Goal: Contribute content: Add original content to the website for others to see

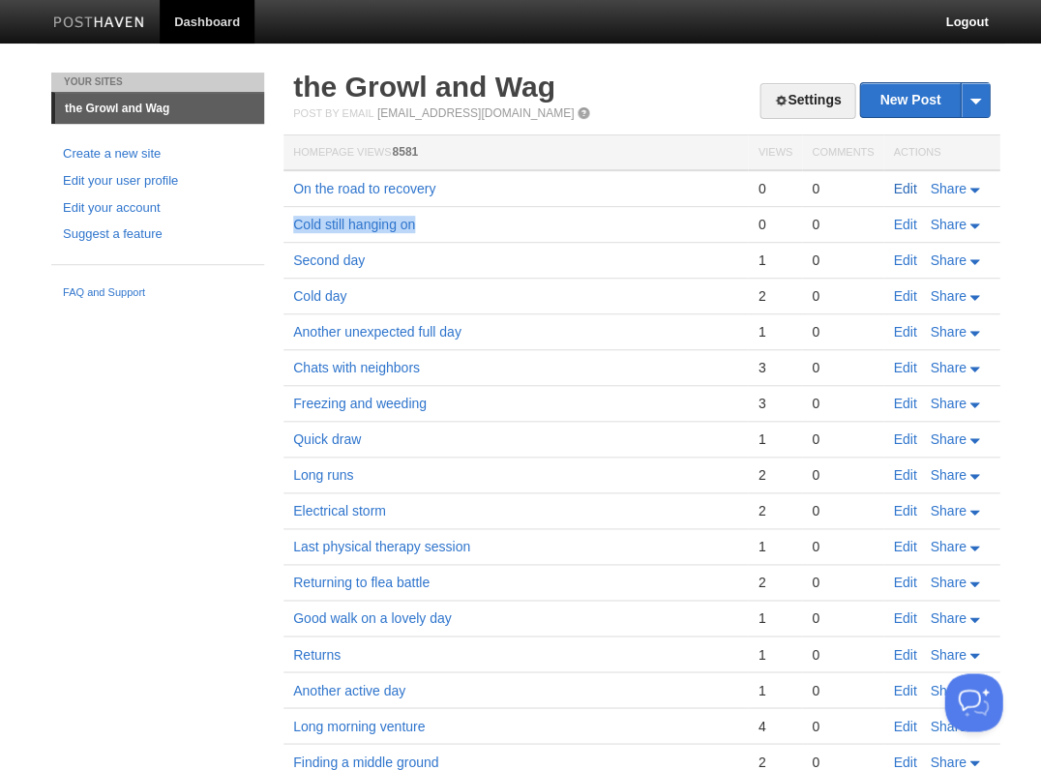
click at [906, 188] on link "Edit" at bounding box center [904, 188] width 23 height 15
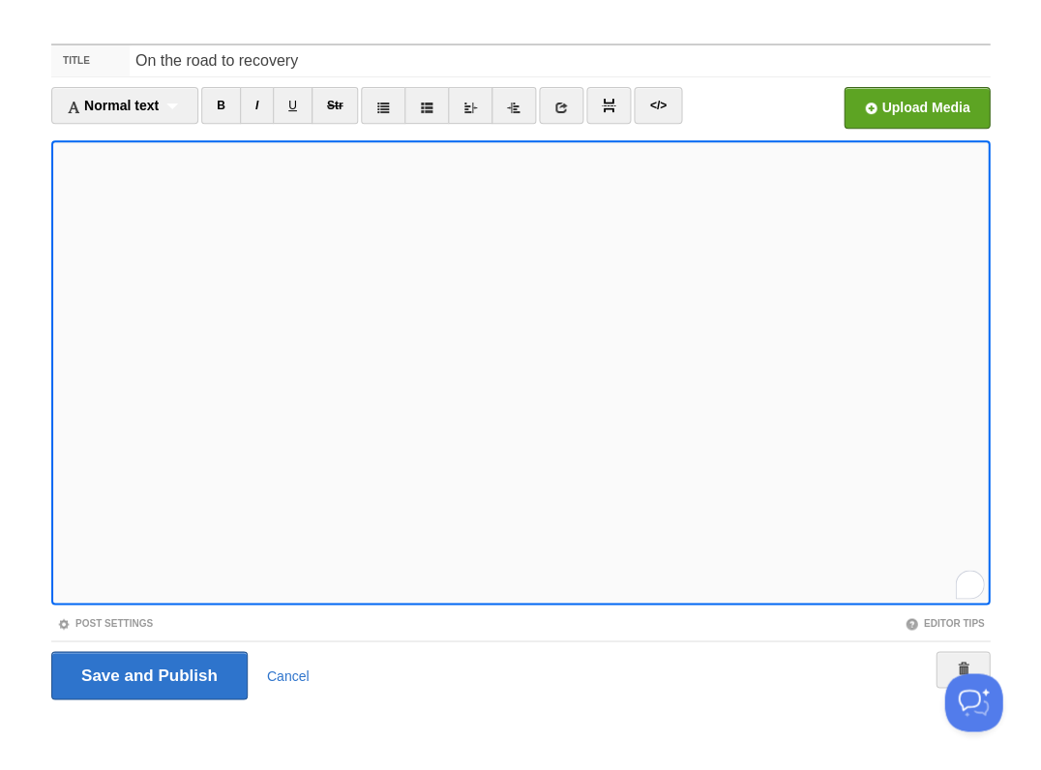
scroll to position [603, 0]
click at [147, 674] on input "Save and Publish" at bounding box center [149, 675] width 196 height 48
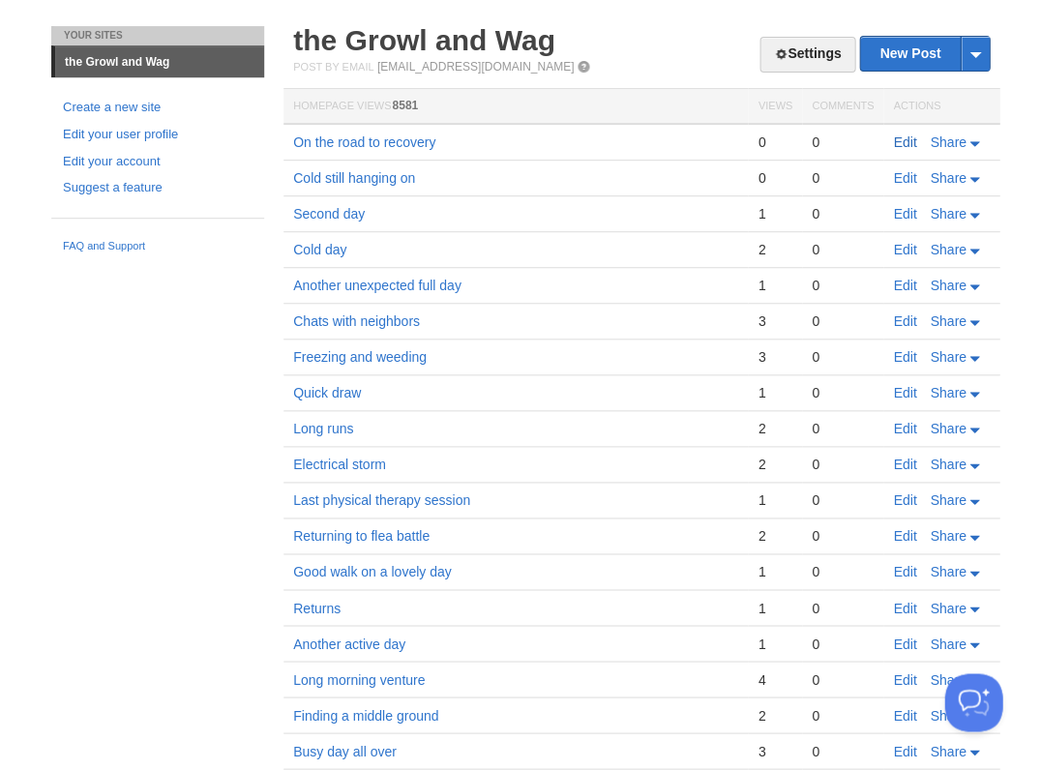
click at [912, 144] on link "Edit" at bounding box center [904, 142] width 23 height 15
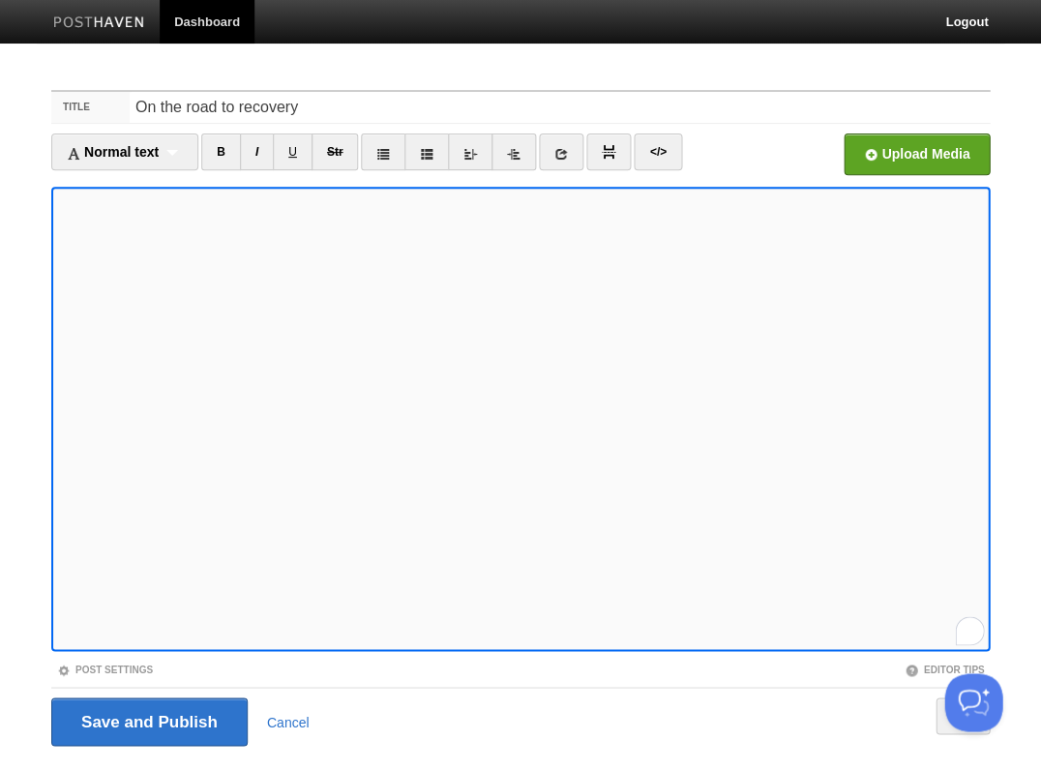
scroll to position [46, 0]
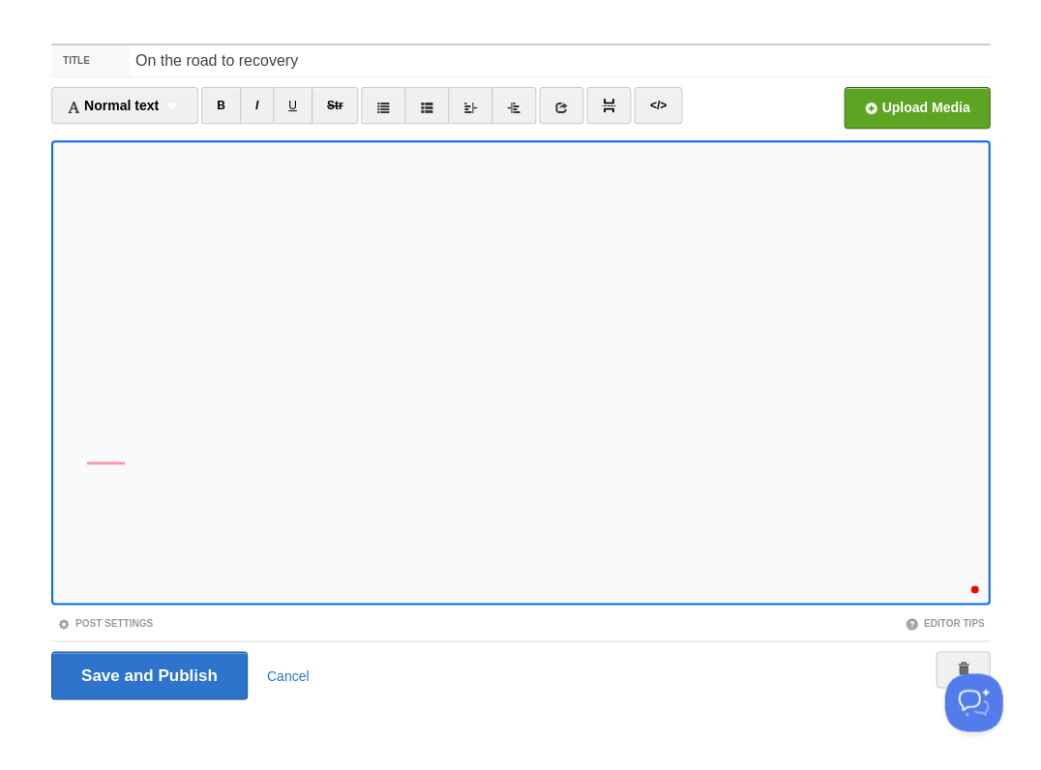
scroll to position [621, 0]
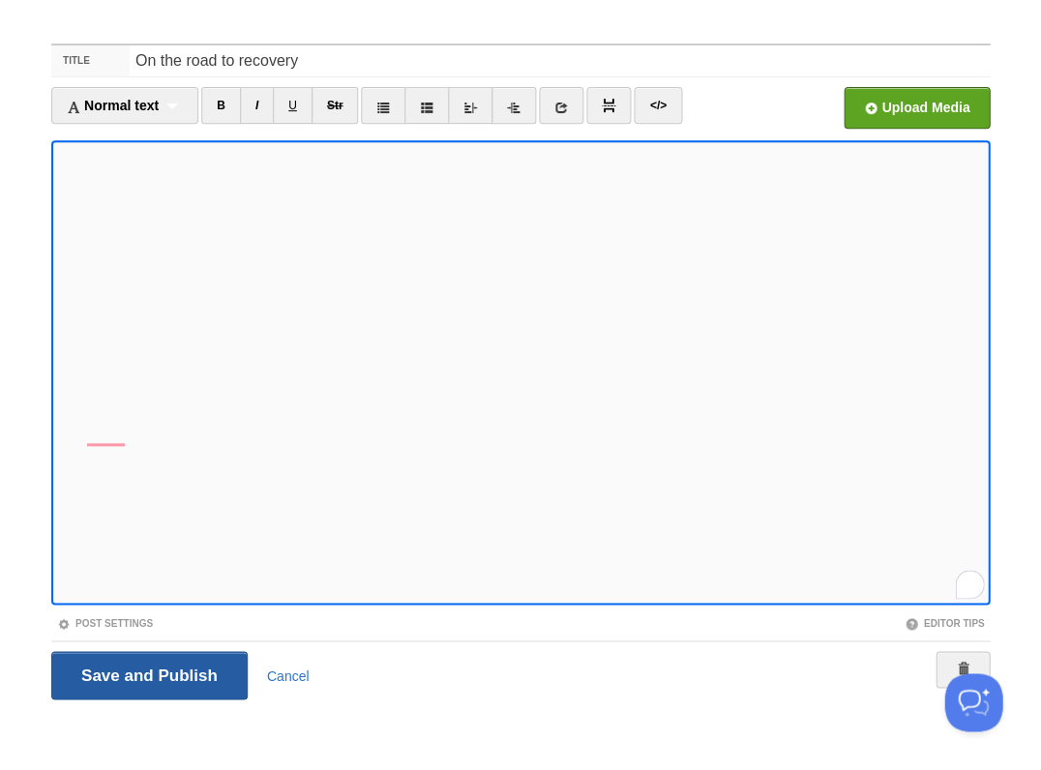
click at [147, 674] on input "Save and Publish" at bounding box center [149, 675] width 196 height 48
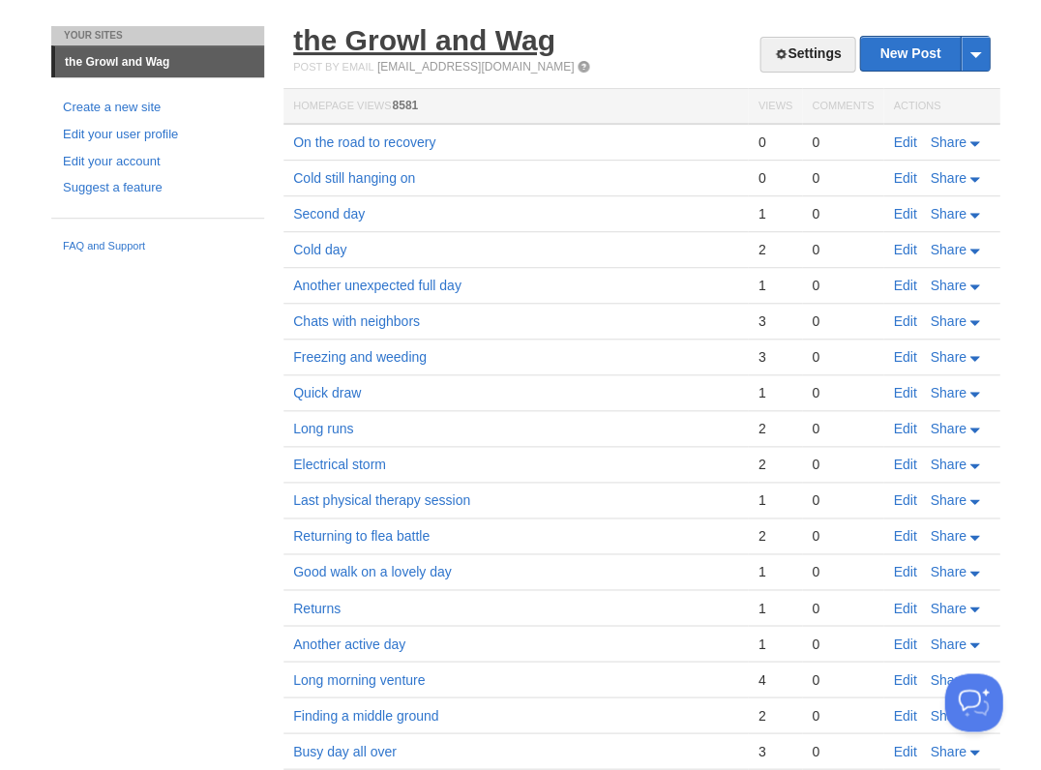
click at [372, 51] on link "the Growl and Wag" at bounding box center [424, 40] width 262 height 32
click at [909, 141] on link "Edit" at bounding box center [904, 142] width 23 height 15
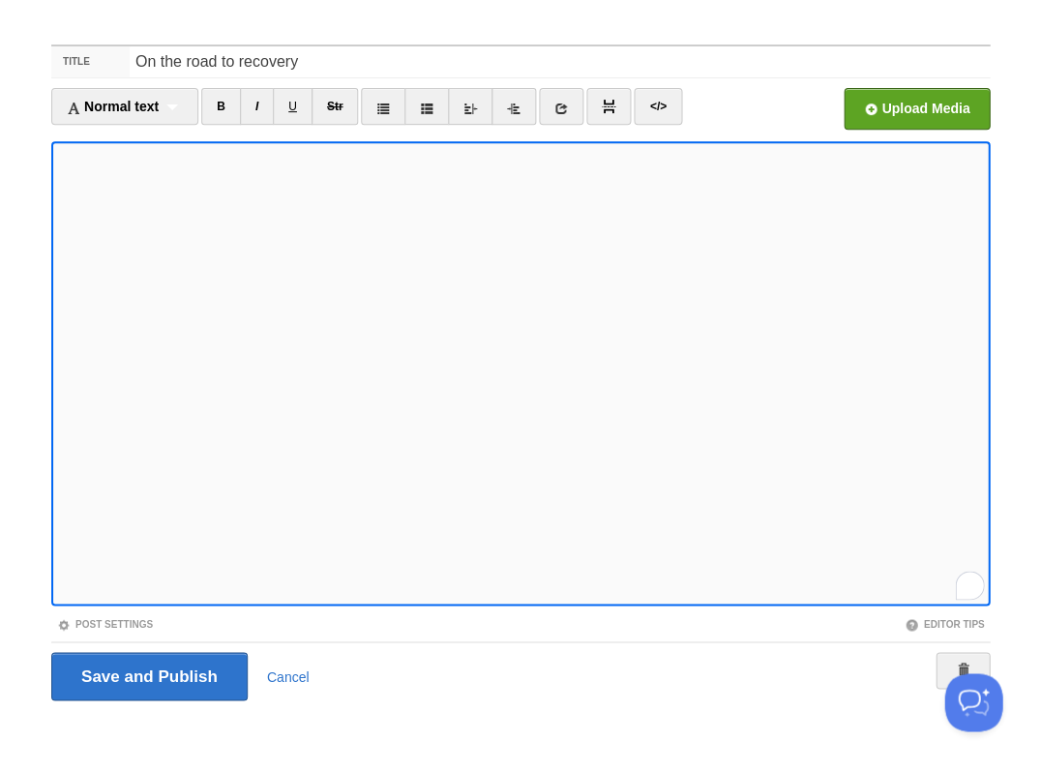
scroll to position [622, 0]
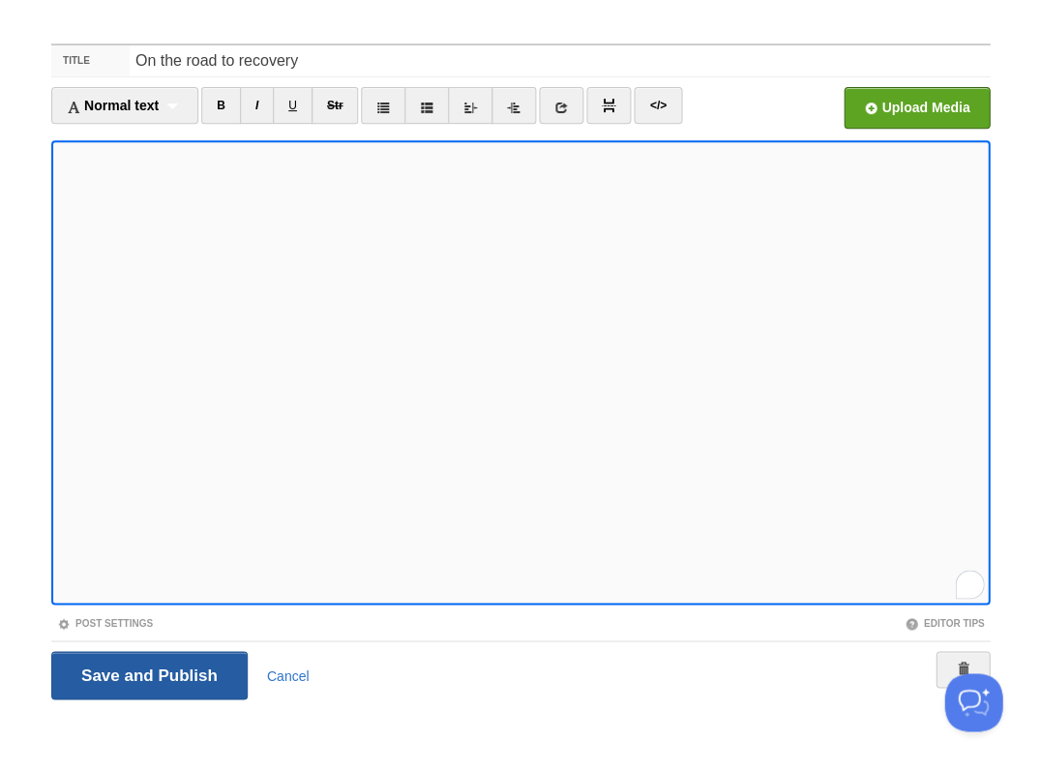
click at [147, 674] on input "Save and Publish" at bounding box center [149, 675] width 196 height 48
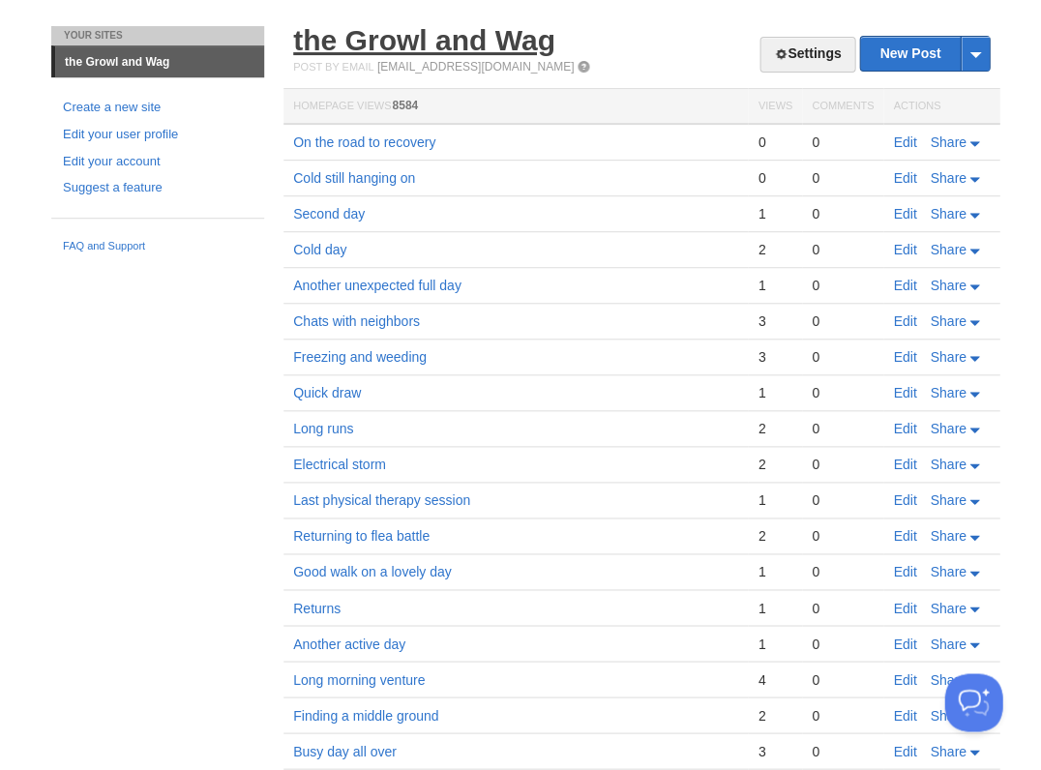
click at [447, 43] on link "the Growl and Wag" at bounding box center [424, 40] width 262 height 32
click at [402, 42] on link "the Growl and Wag" at bounding box center [424, 40] width 262 height 32
click at [409, 49] on link "the Growl and Wag" at bounding box center [424, 40] width 262 height 32
click at [893, 147] on link "Edit" at bounding box center [904, 142] width 23 height 15
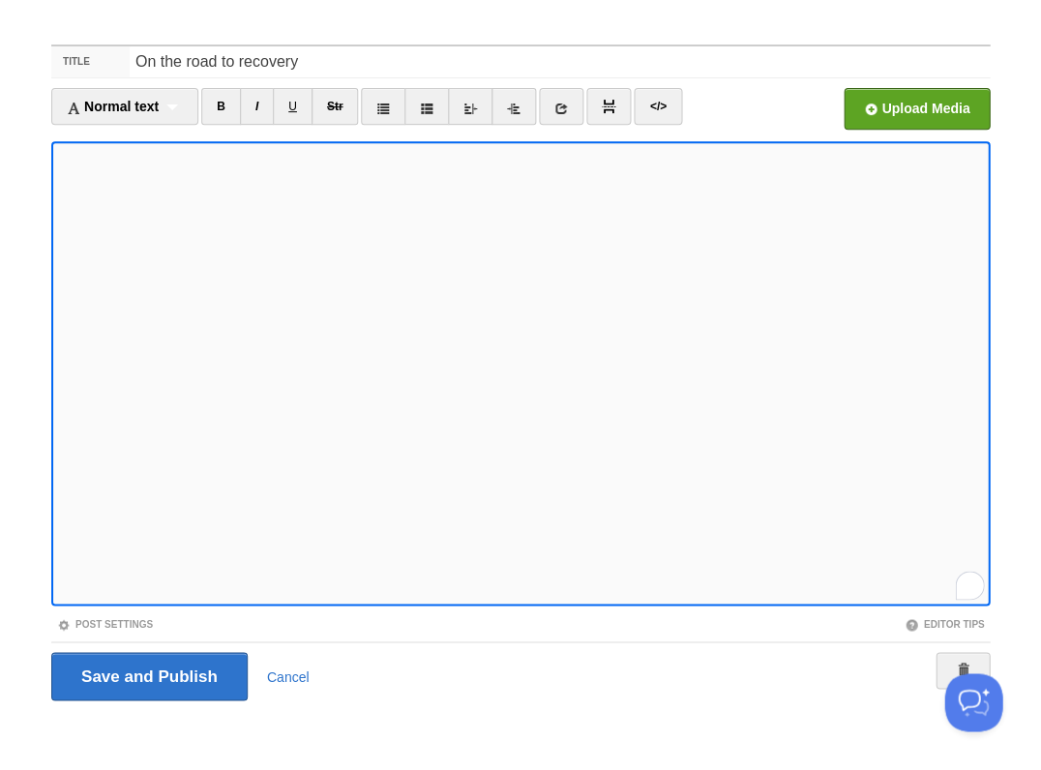
scroll to position [622, 0]
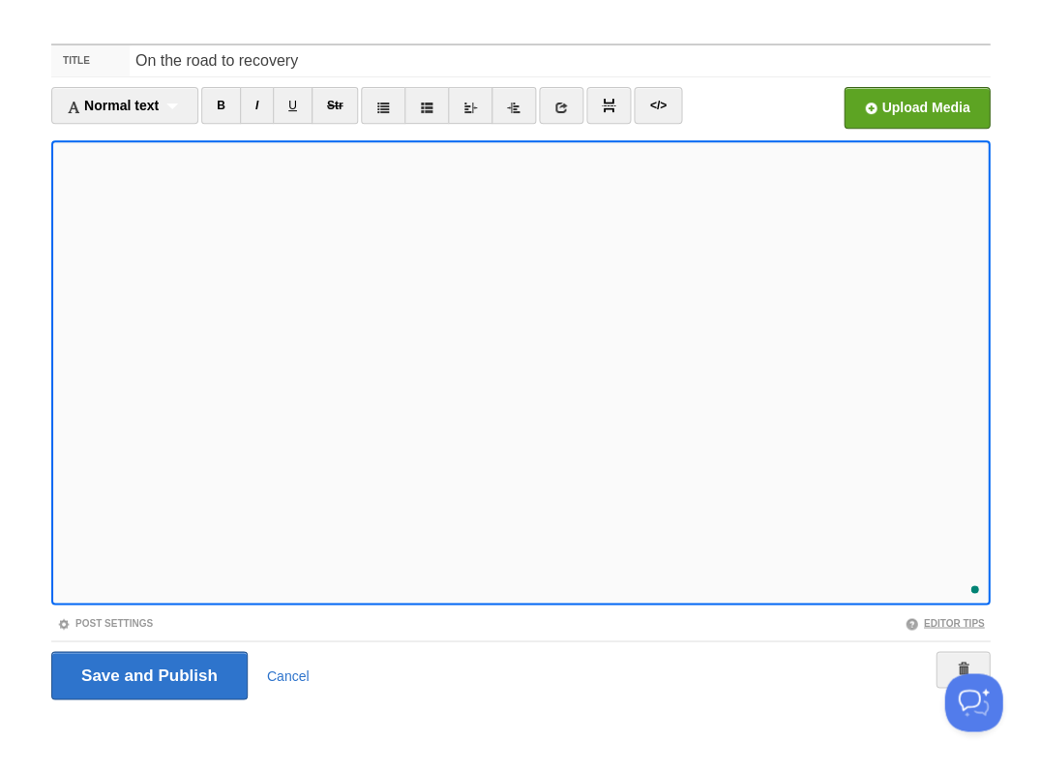
scroll to position [621, 0]
click at [147, 674] on input "Save and Publish" at bounding box center [149, 675] width 196 height 48
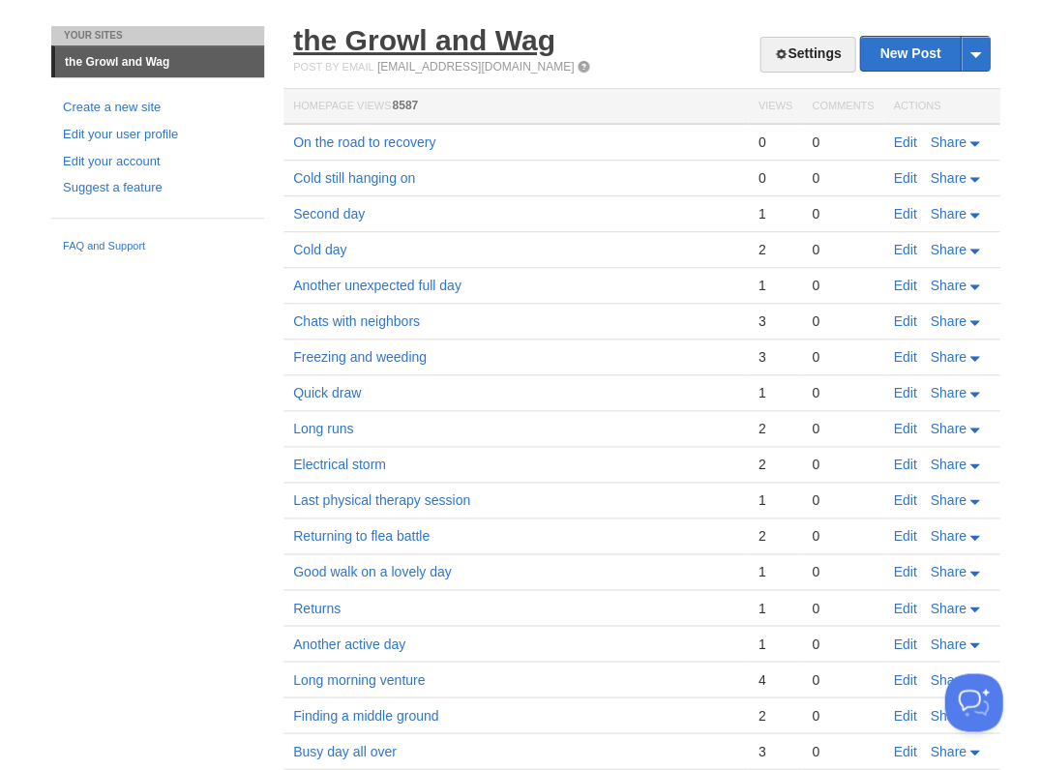
click at [349, 33] on link "the Growl and Wag" at bounding box center [424, 40] width 262 height 32
click at [396, 46] on link "the Growl and Wag" at bounding box center [424, 40] width 262 height 32
click at [426, 44] on link "the Growl and Wag" at bounding box center [424, 40] width 262 height 32
click at [417, 43] on link "the Growl and Wag" at bounding box center [424, 40] width 262 height 32
click at [415, 48] on link "the Growl and Wag" at bounding box center [424, 40] width 262 height 32
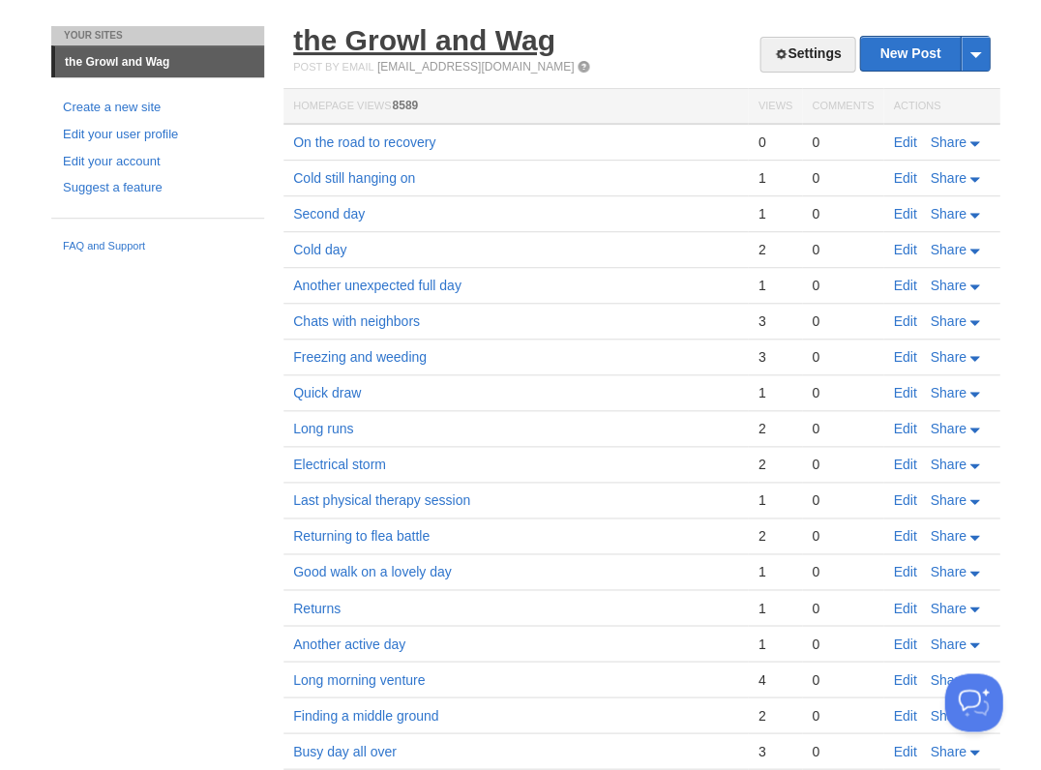
click at [390, 46] on link "the Growl and Wag" at bounding box center [424, 40] width 262 height 32
click at [903, 142] on link "Edit" at bounding box center [904, 142] width 23 height 15
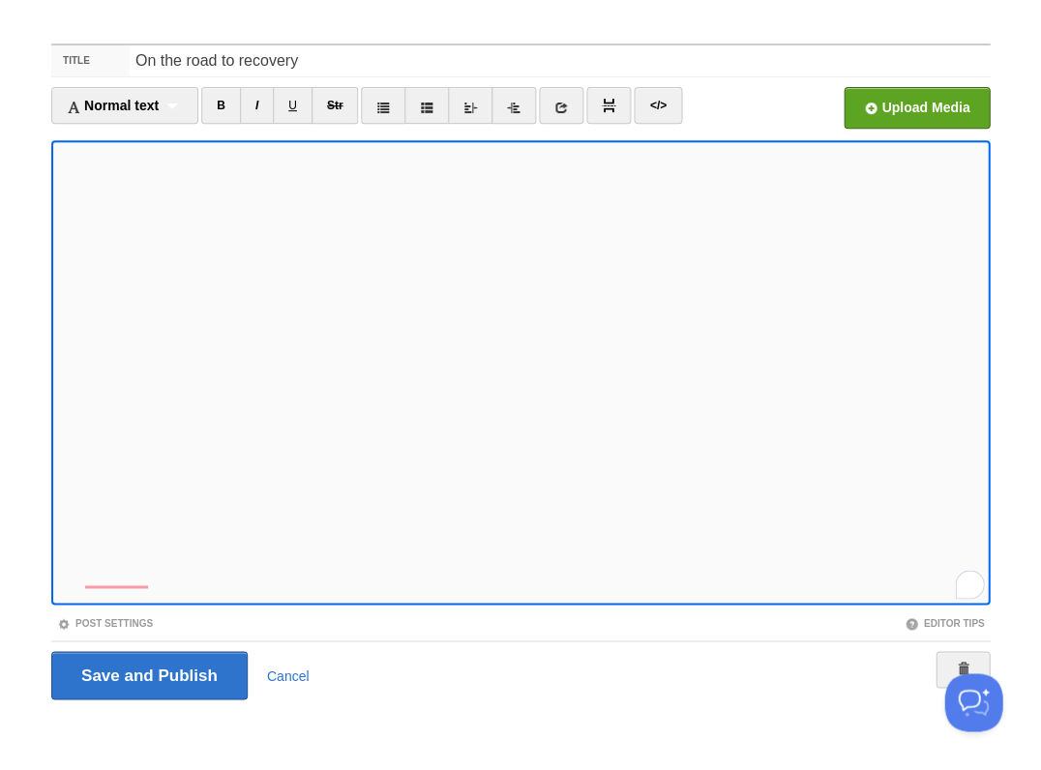
scroll to position [641, 0]
click at [147, 674] on input "Save and Publish" at bounding box center [149, 675] width 196 height 48
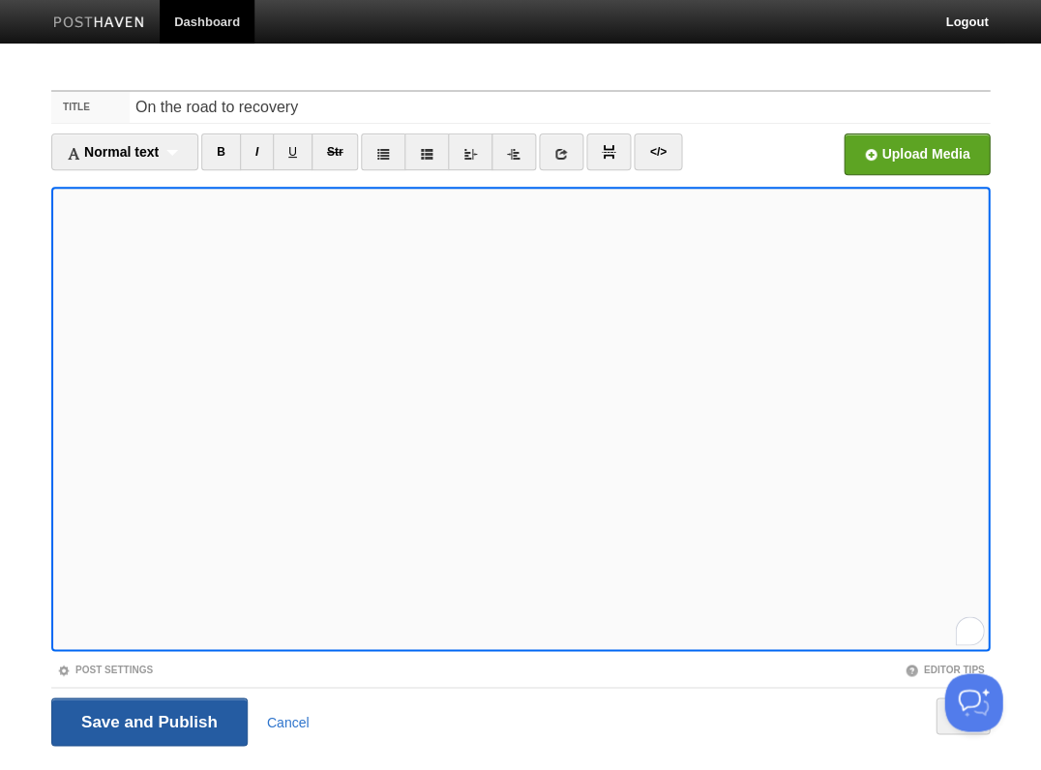
click at [147, 720] on input "Save and Publish" at bounding box center [149, 722] width 196 height 48
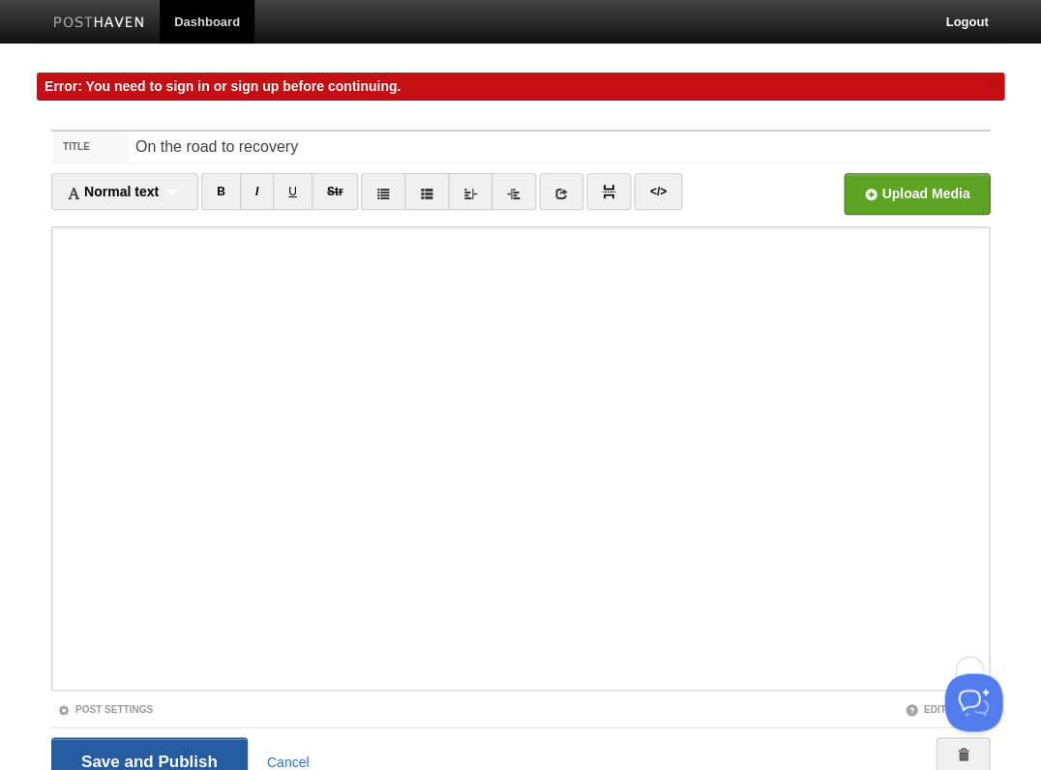
scroll to position [85, 0]
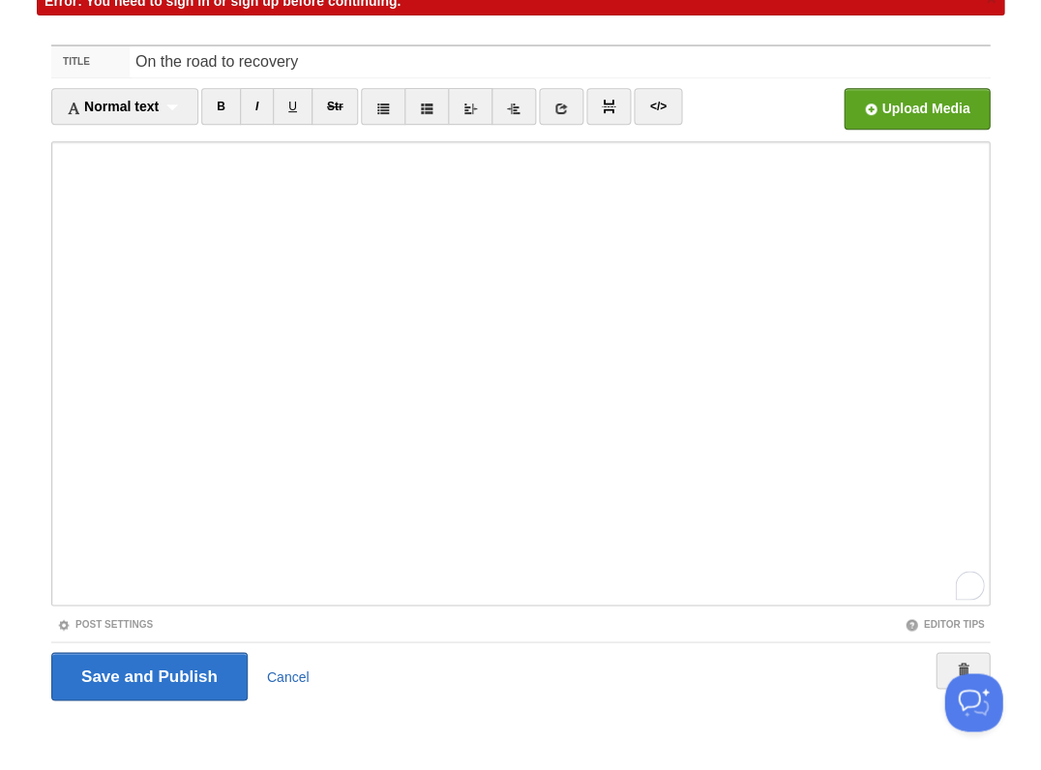
click at [280, 675] on link "Cancel" at bounding box center [288, 676] width 43 height 15
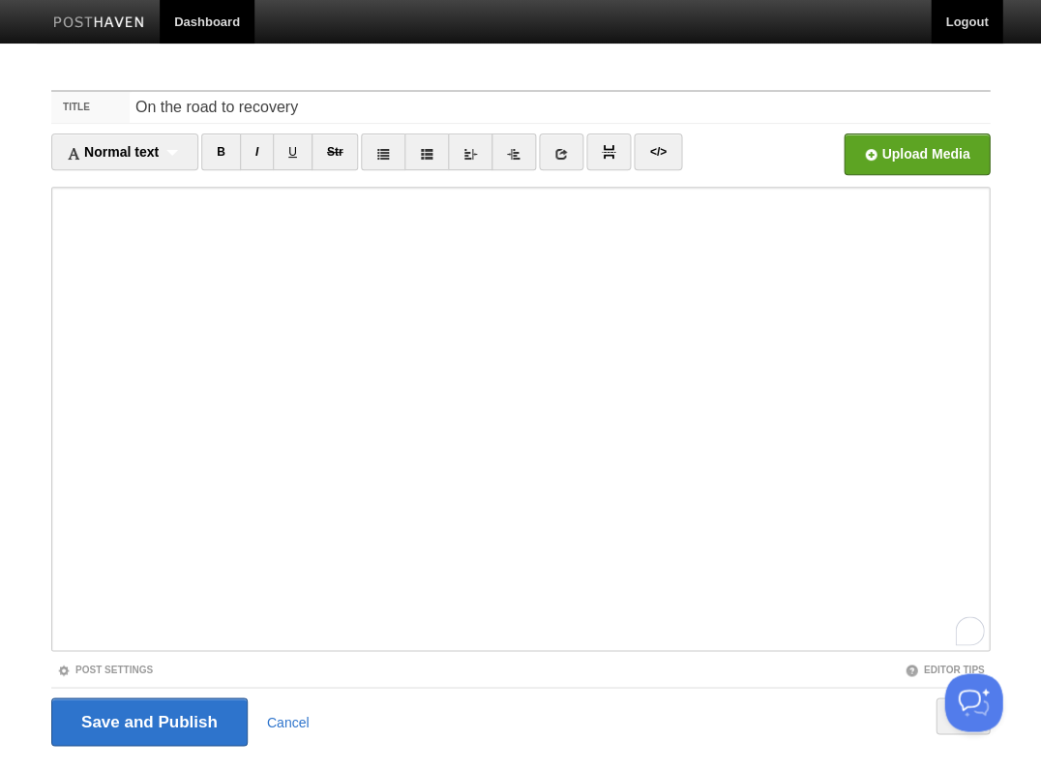
click at [972, 26] on link "Logout" at bounding box center [967, 22] width 72 height 44
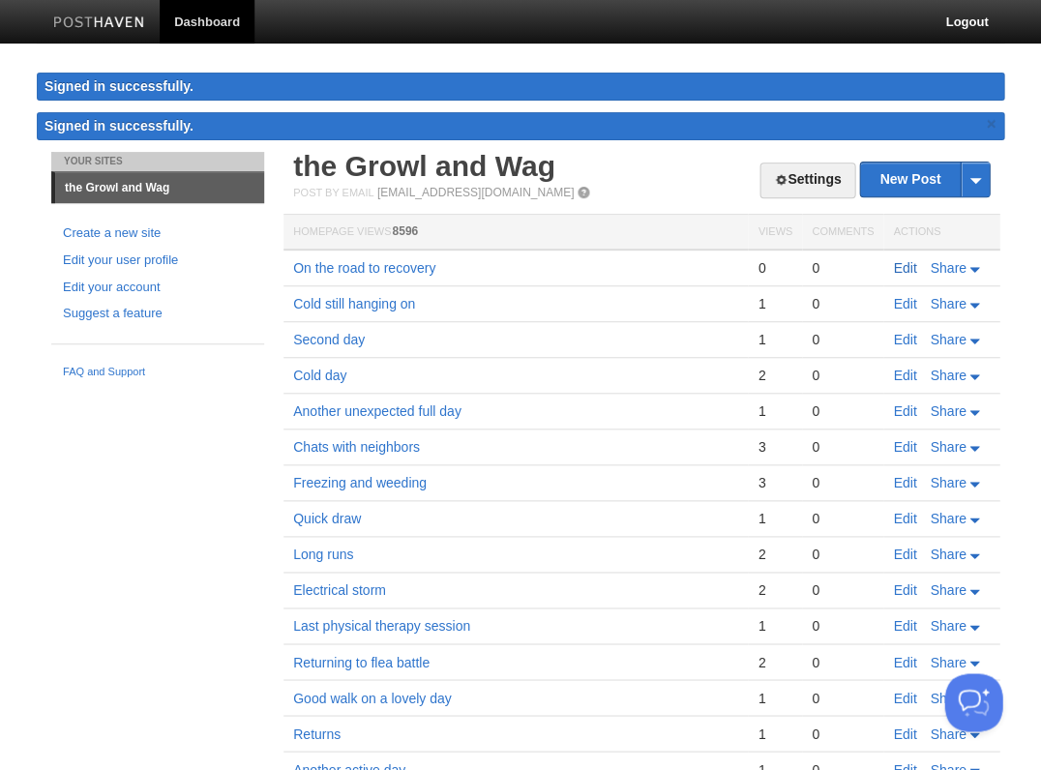
click at [902, 265] on link "Edit" at bounding box center [904, 267] width 23 height 15
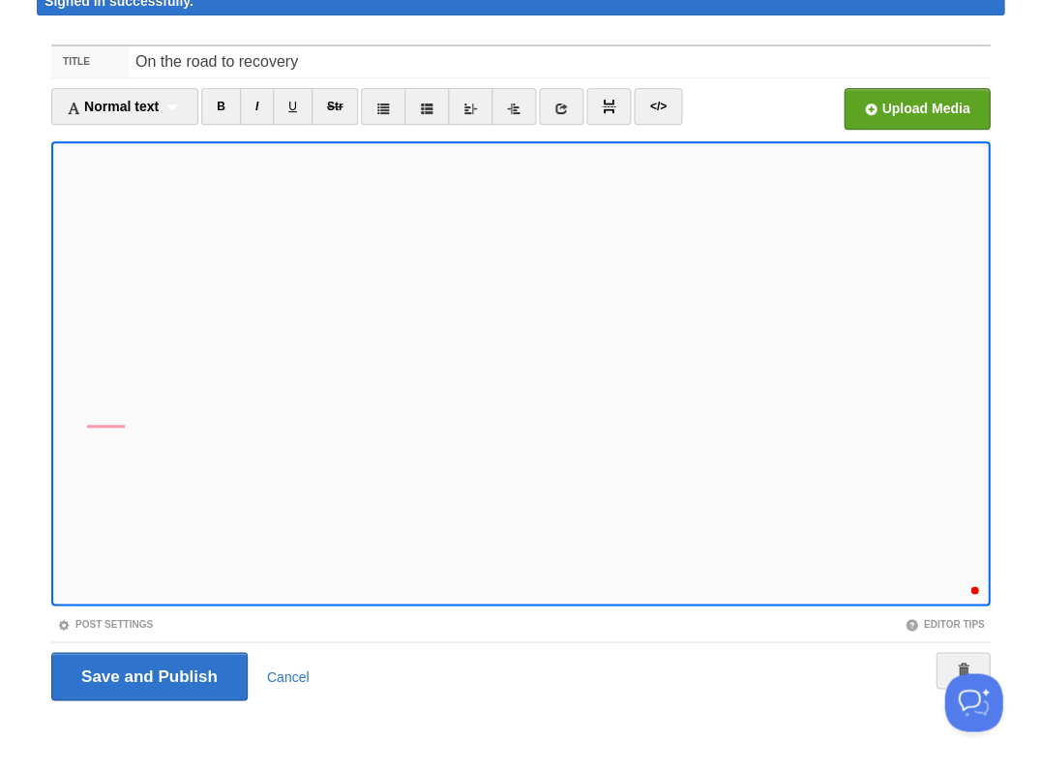
scroll to position [658, 0]
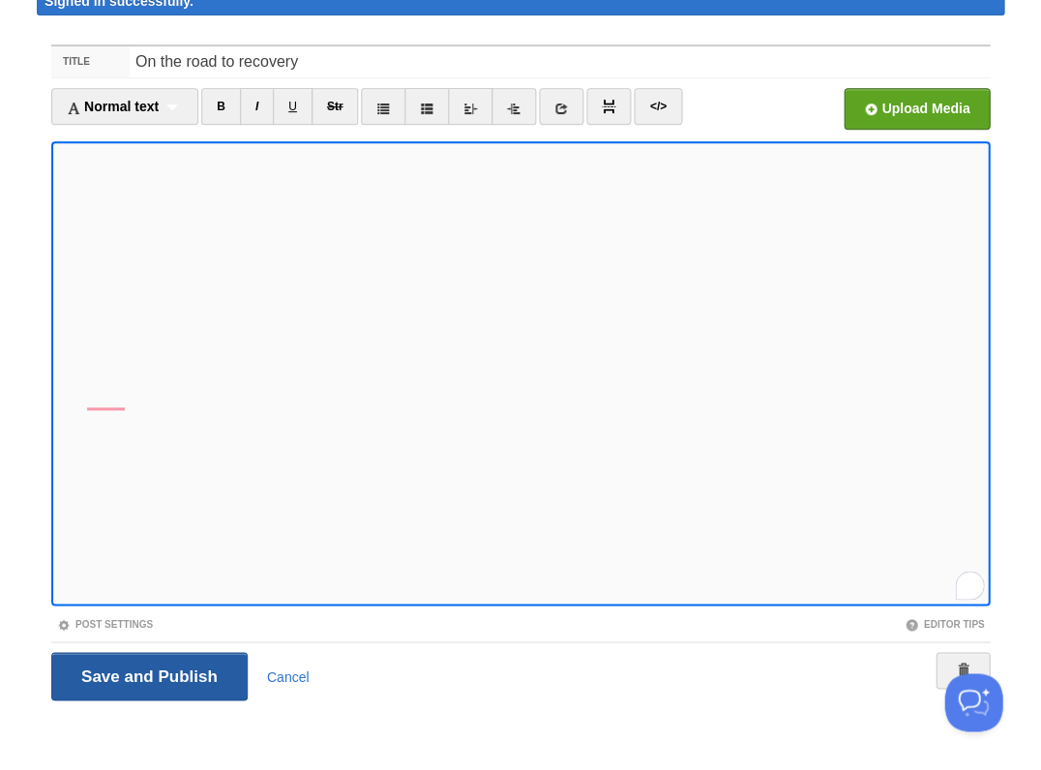
click at [147, 674] on input "Save and Publish" at bounding box center [149, 676] width 196 height 48
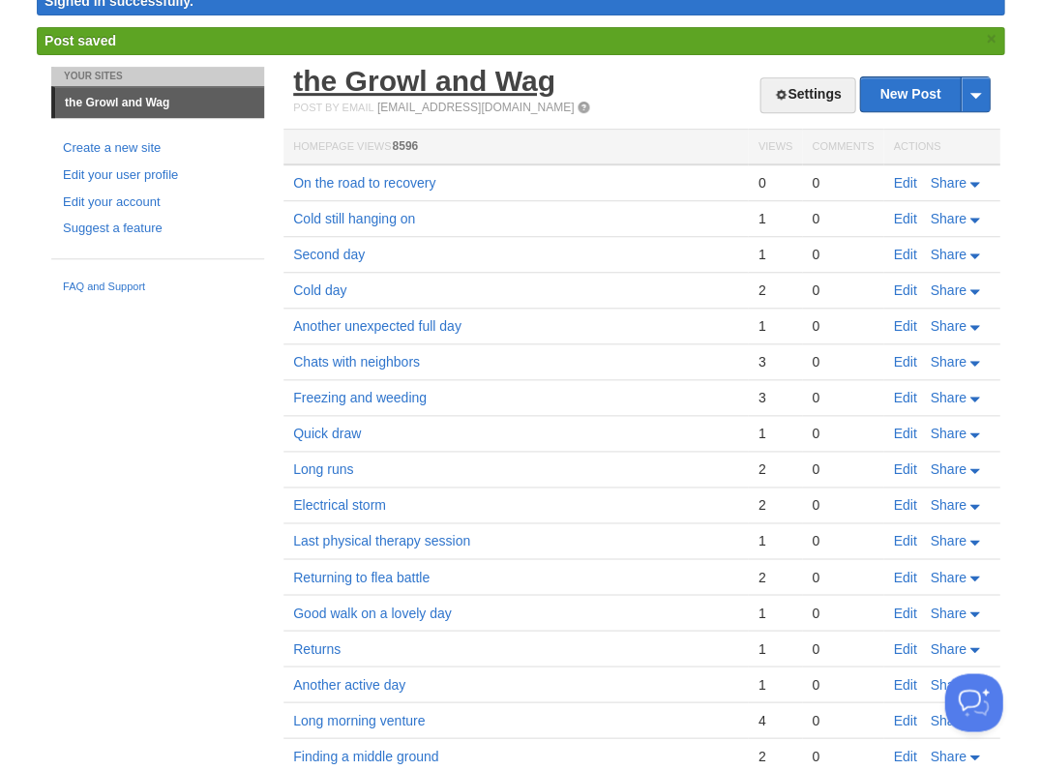
click at [422, 85] on link "the Growl and Wag" at bounding box center [424, 81] width 262 height 32
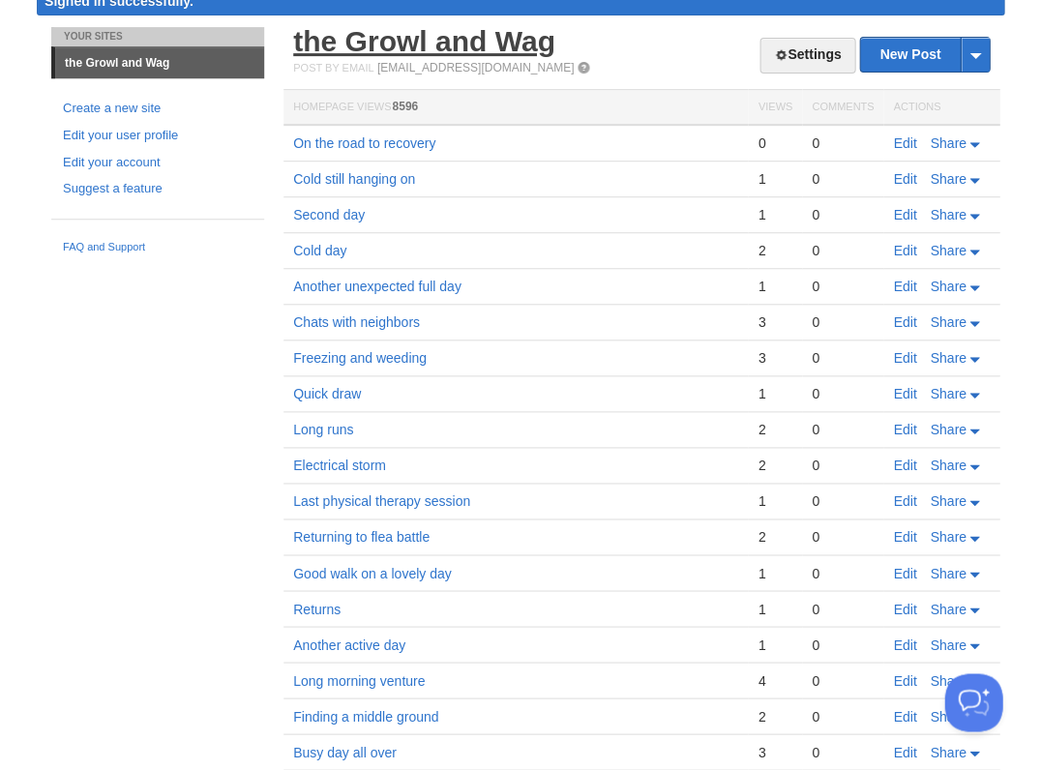
click at [407, 43] on link "the Growl and Wag" at bounding box center [424, 41] width 262 height 32
click at [233, 313] on div "Your Sites the Growl and Wag Create a new site Edit your user profile Edit your…" at bounding box center [521, 470] width 968 height 886
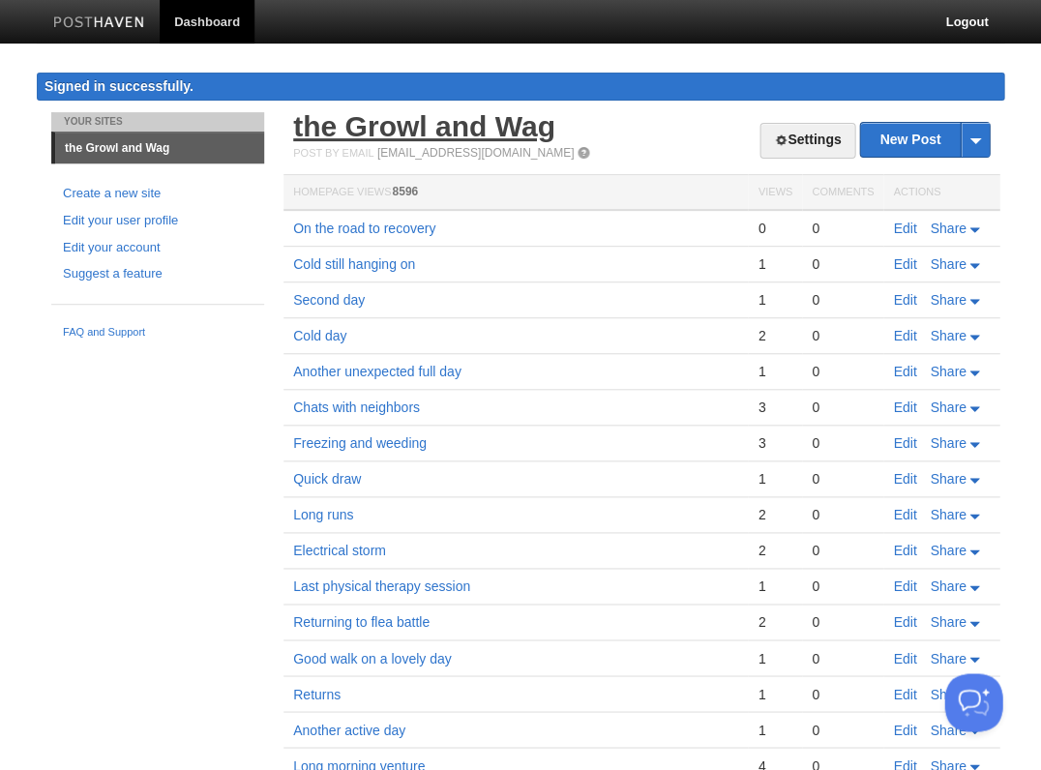
click at [414, 124] on link "the Growl and Wag" at bounding box center [424, 126] width 262 height 32
click at [424, 132] on link "the Growl and Wag" at bounding box center [424, 126] width 262 height 32
click at [905, 228] on link "Edit" at bounding box center [904, 228] width 23 height 15
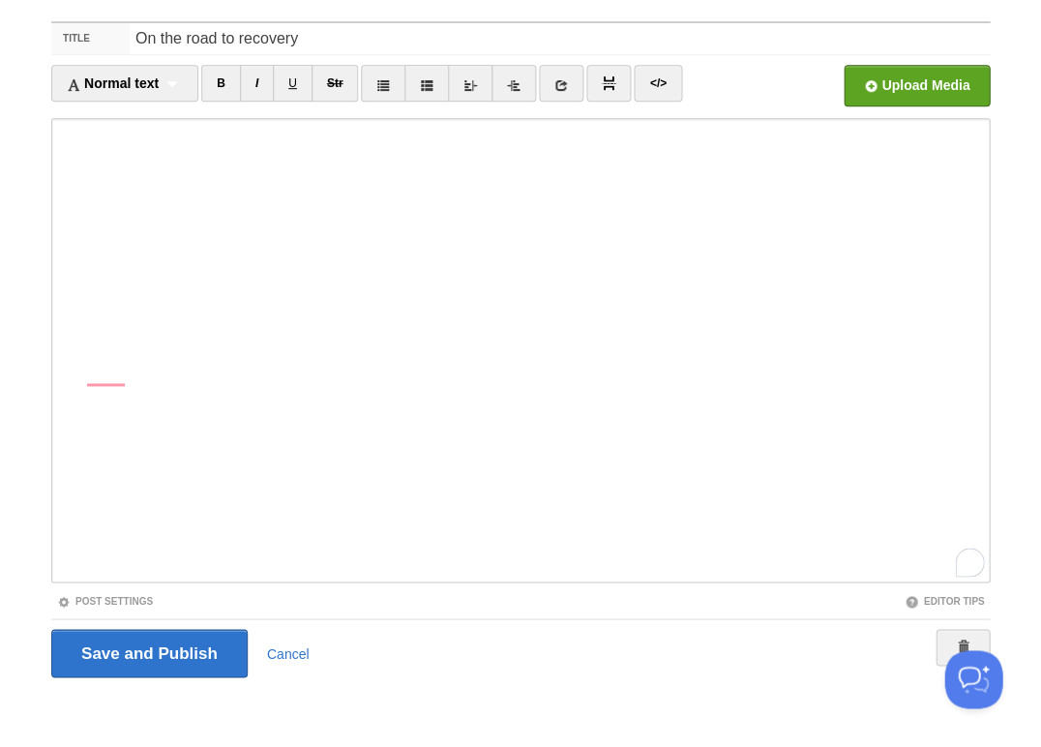
scroll to position [108, 0]
click at [290, 648] on link "Cancel" at bounding box center [288, 653] width 43 height 15
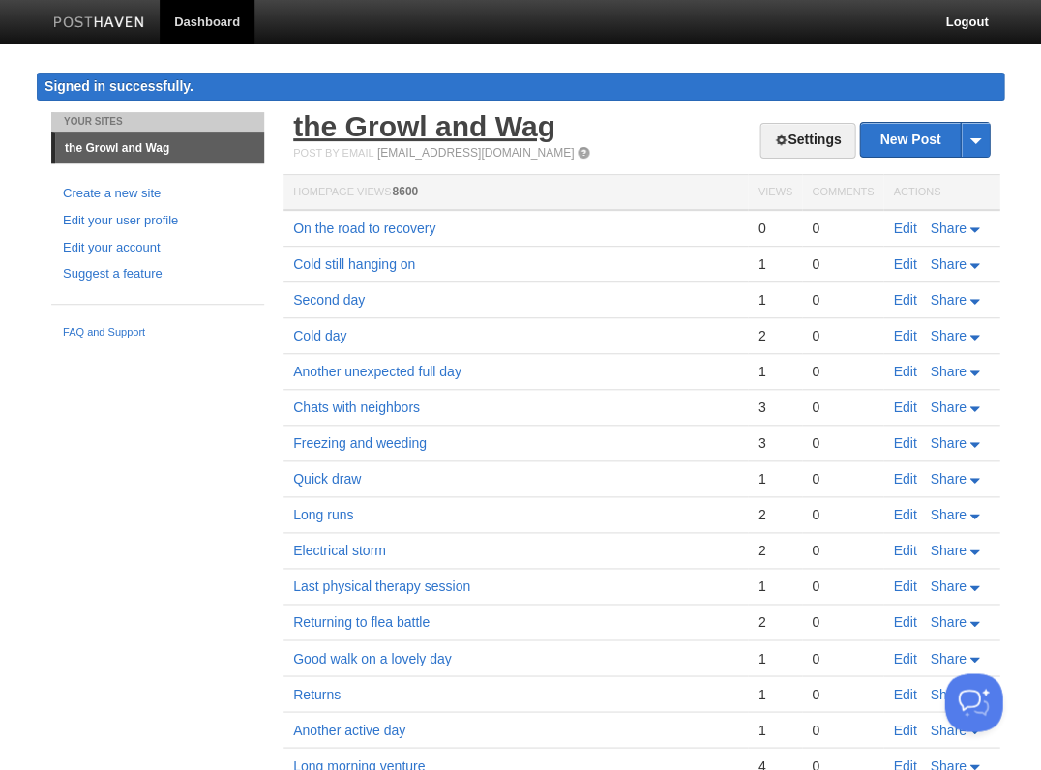
click at [398, 127] on link "the Growl and Wag" at bounding box center [424, 126] width 262 height 32
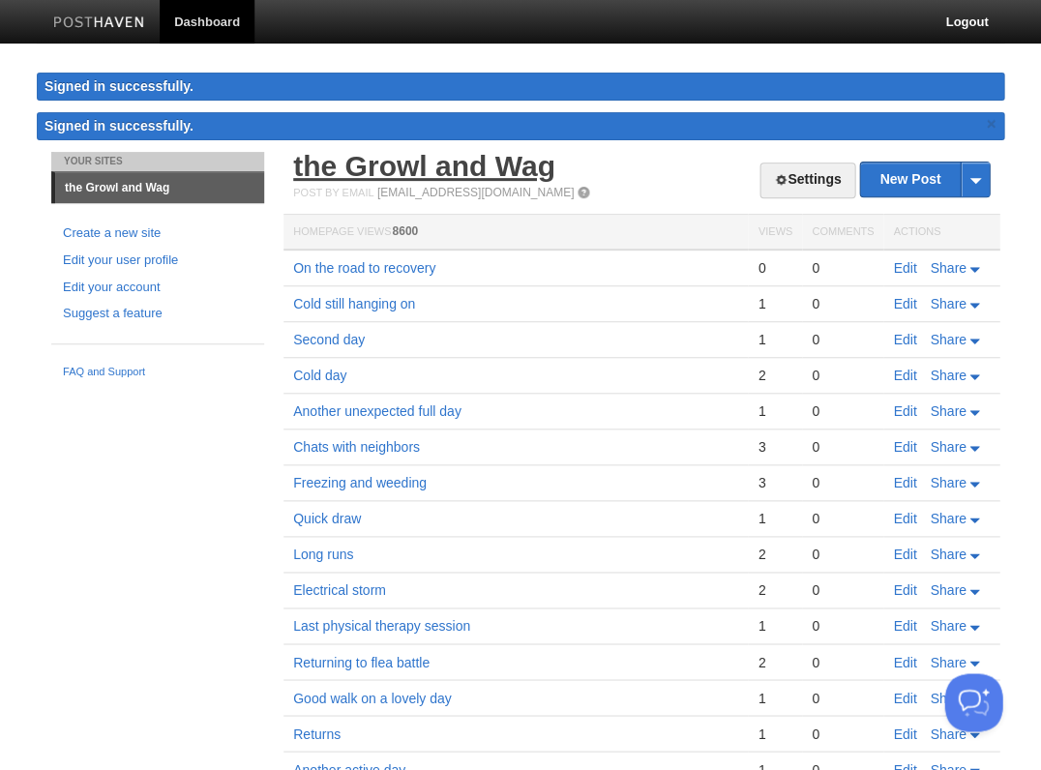
click at [435, 174] on link "the Growl and Wag" at bounding box center [424, 166] width 262 height 32
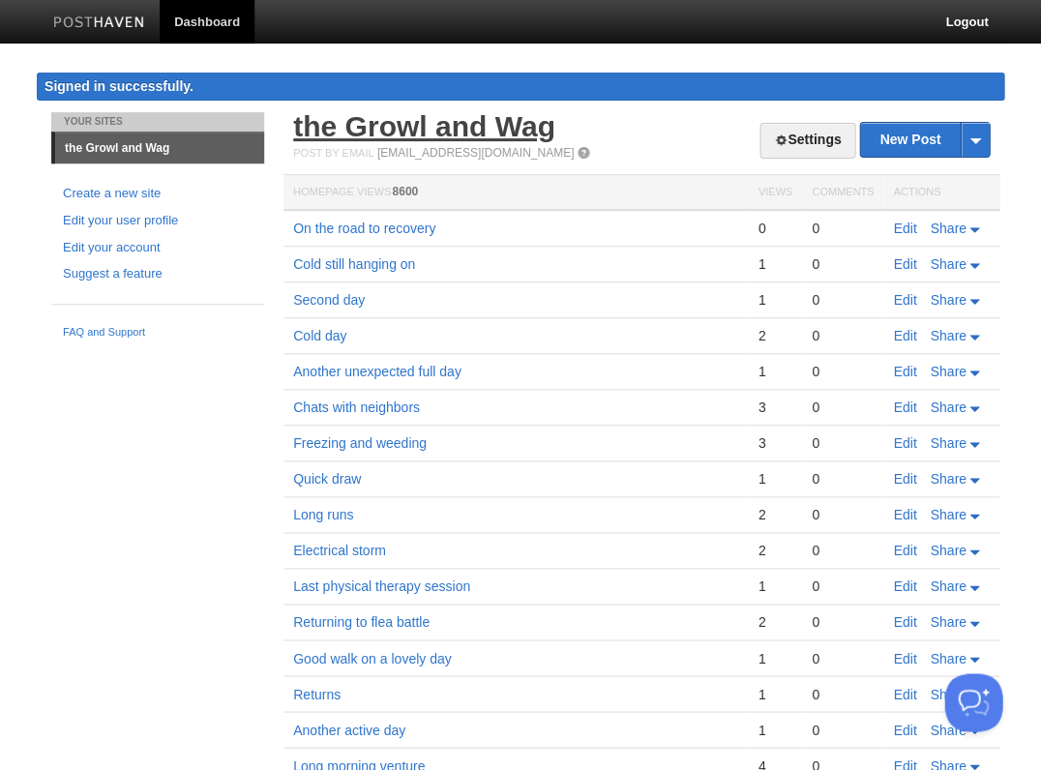
click at [388, 134] on link "the Growl and Wag" at bounding box center [424, 126] width 262 height 32
click at [897, 226] on link "Edit" at bounding box center [904, 228] width 23 height 15
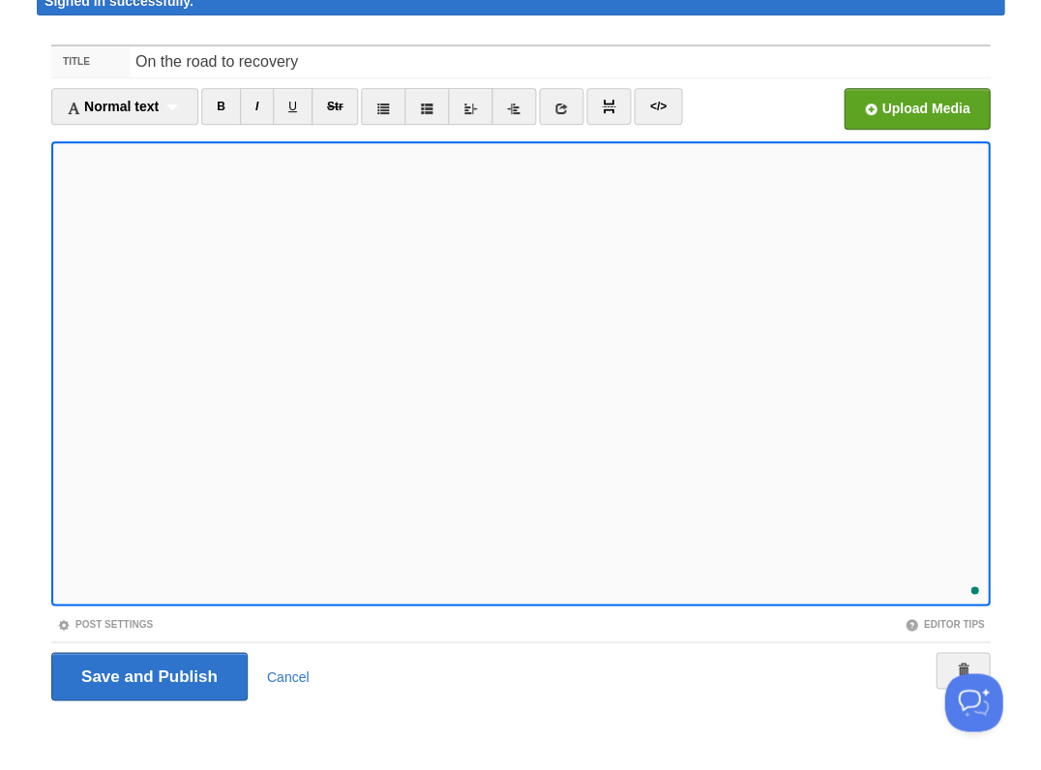
scroll to position [678, 0]
click at [147, 674] on input "Save and Publish" at bounding box center [149, 676] width 196 height 48
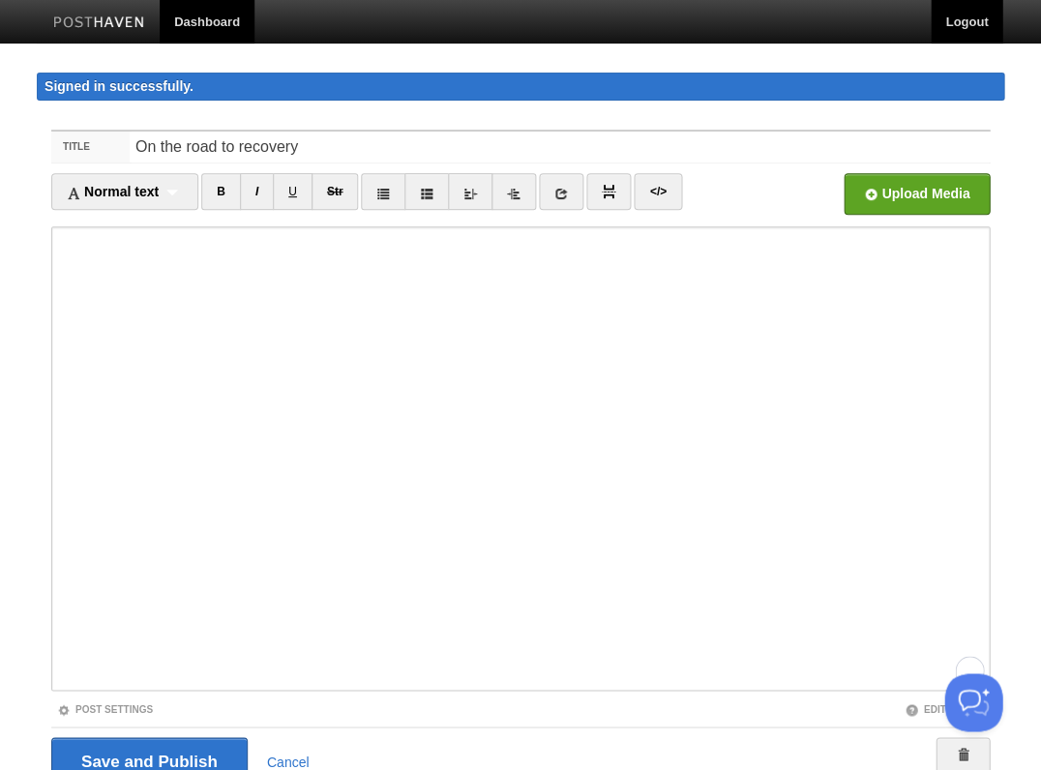
click at [963, 23] on link "Logout" at bounding box center [967, 22] width 72 height 44
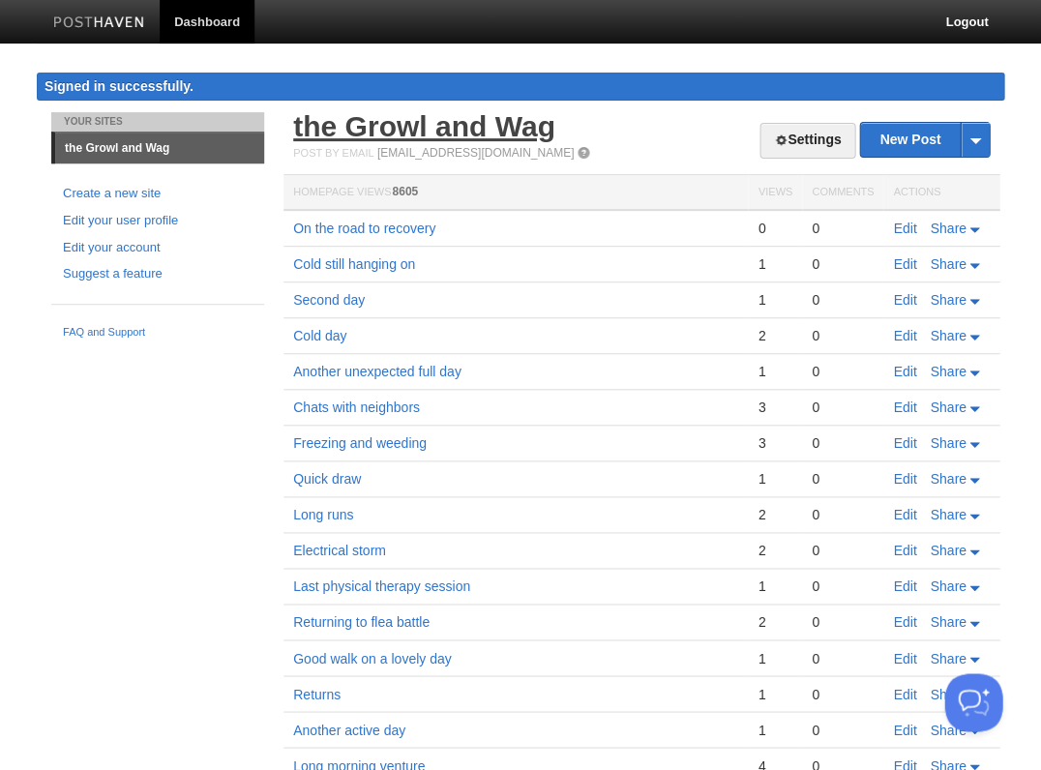
click at [459, 133] on link "the Growl and Wag" at bounding box center [424, 126] width 262 height 32
click at [903, 225] on link "Edit" at bounding box center [904, 228] width 23 height 15
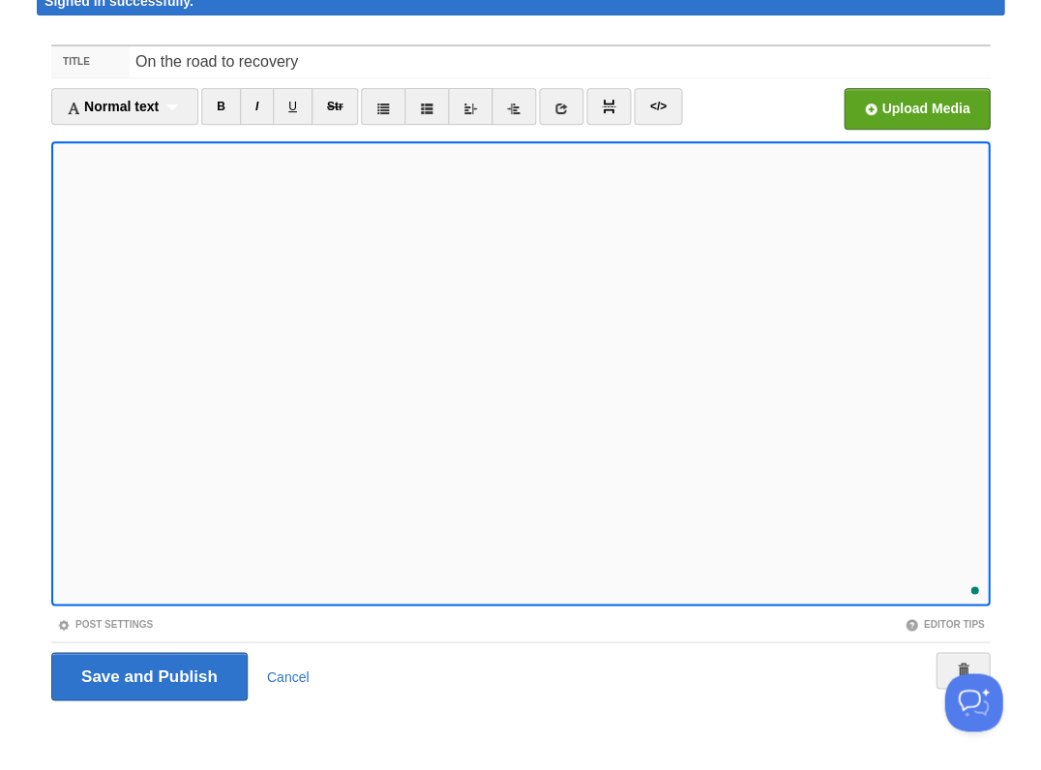
scroll to position [696, 0]
click at [147, 674] on input "Save and Publish" at bounding box center [149, 676] width 196 height 48
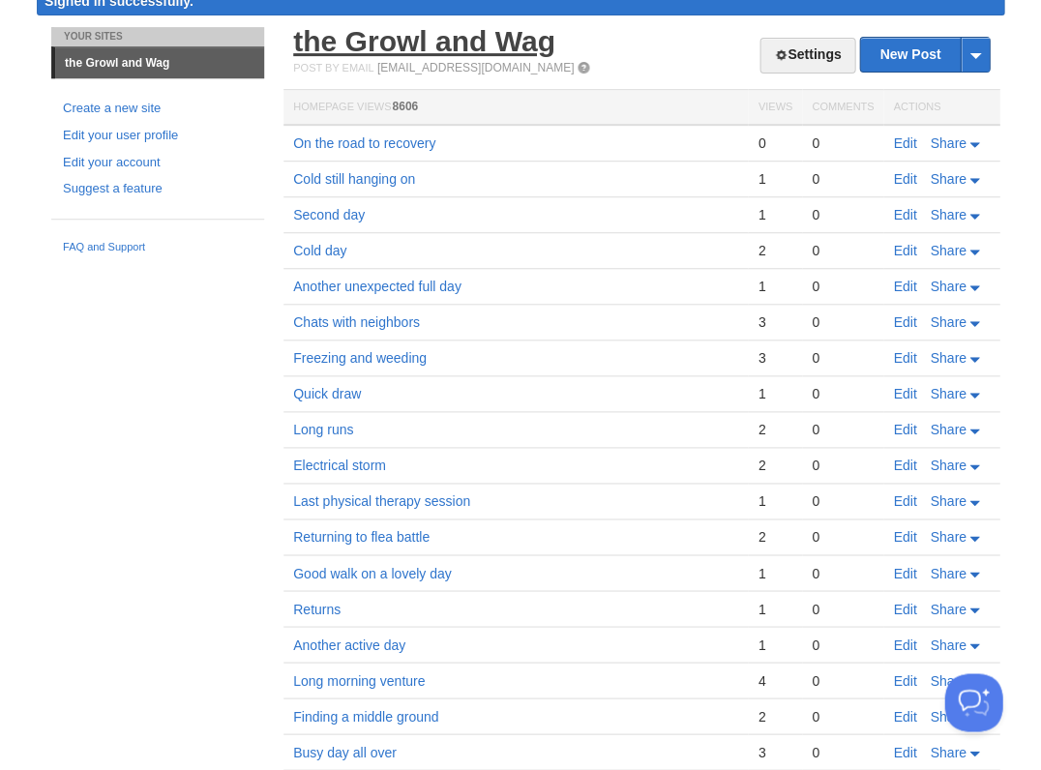
click at [400, 47] on link "the Growl and Wag" at bounding box center [424, 41] width 262 height 32
click at [898, 141] on link "Edit" at bounding box center [904, 143] width 23 height 15
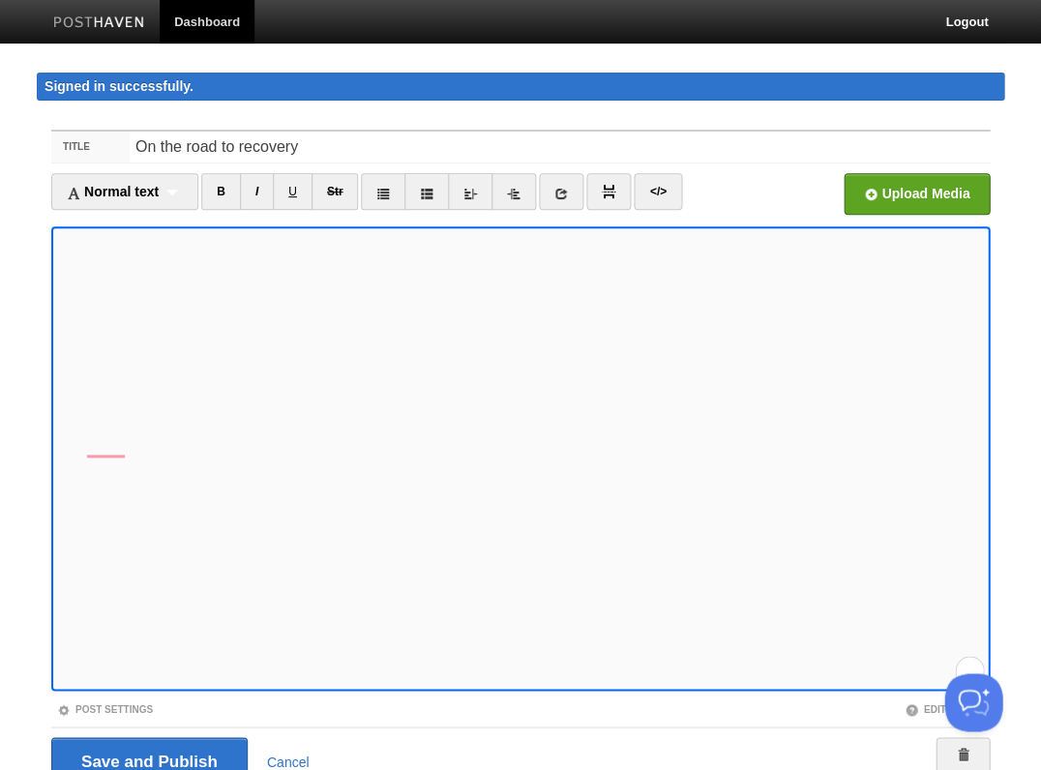
scroll to position [85, 0]
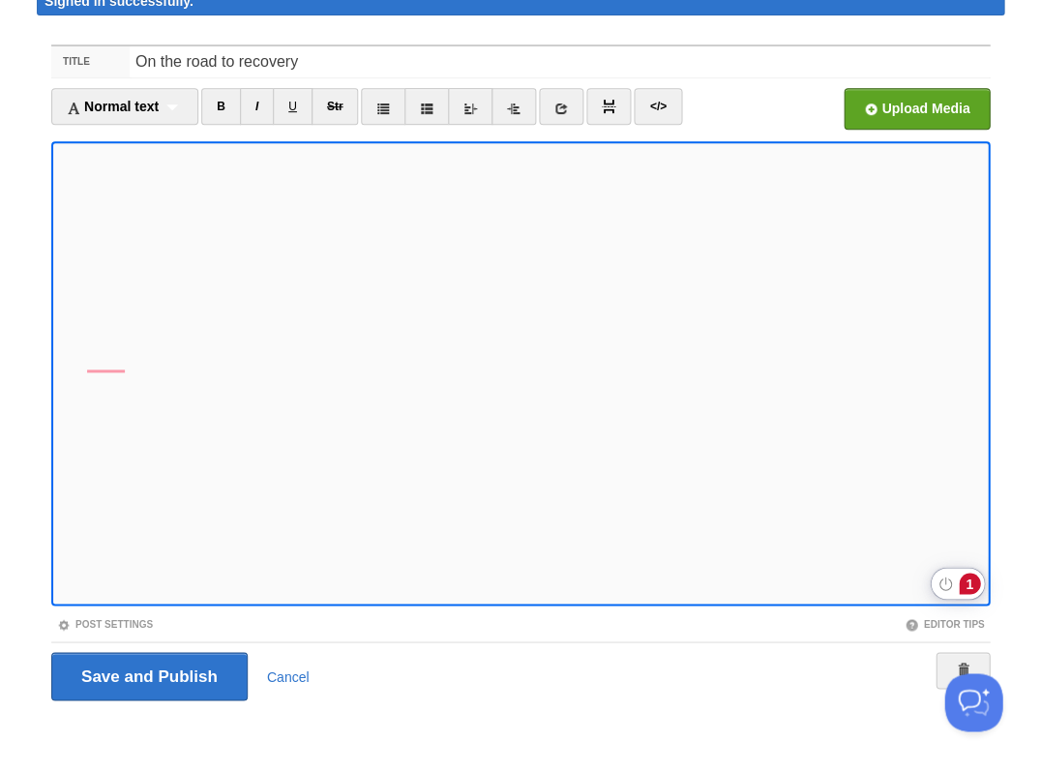
click at [970, 585] on div "1" at bounding box center [969, 583] width 21 height 21
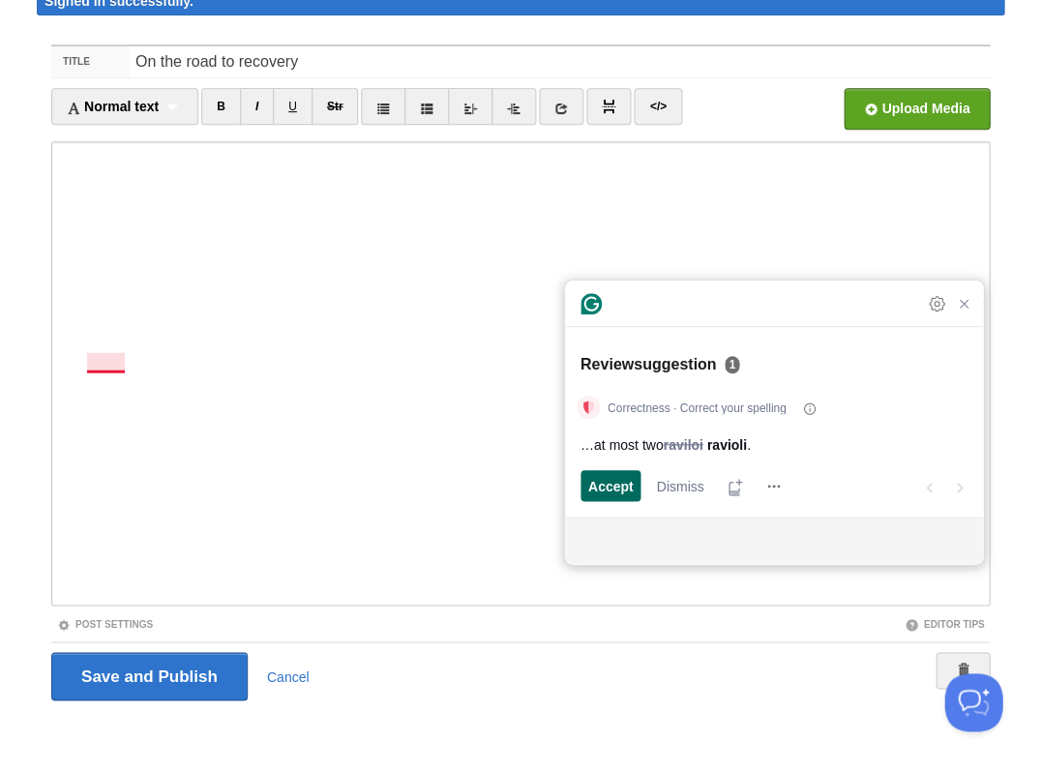
click at [607, 486] on span "Accept" at bounding box center [610, 486] width 45 height 20
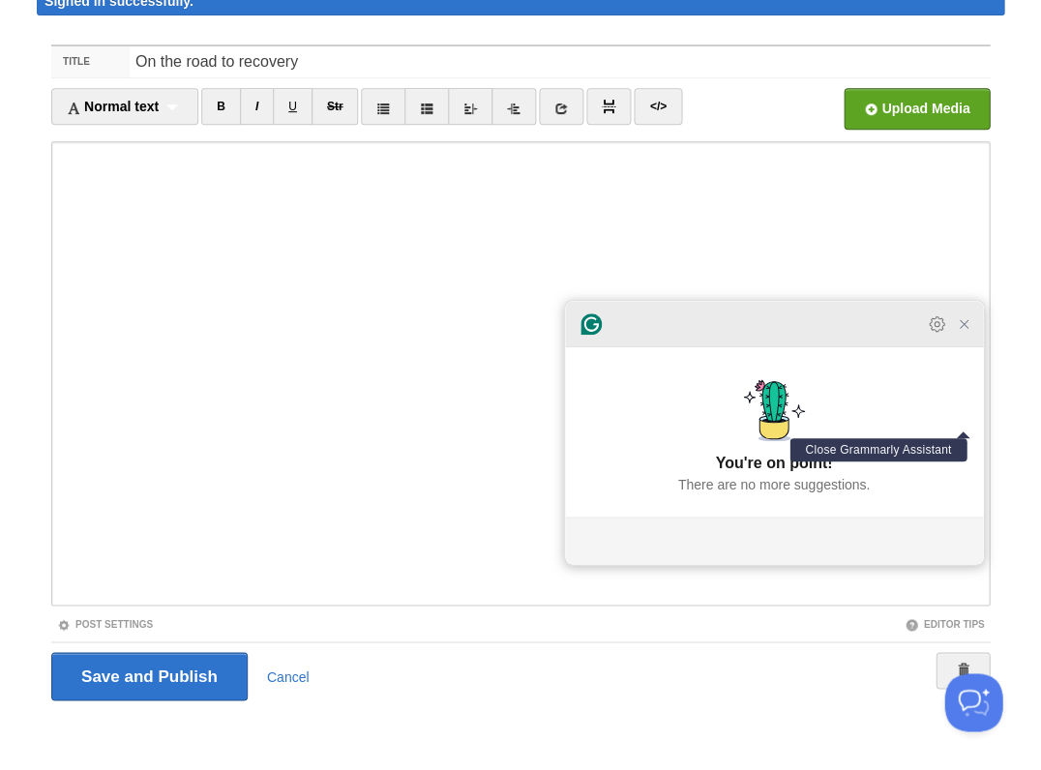
click at [964, 332] on icon "Close Grammarly Assistant" at bounding box center [963, 324] width 15 height 15
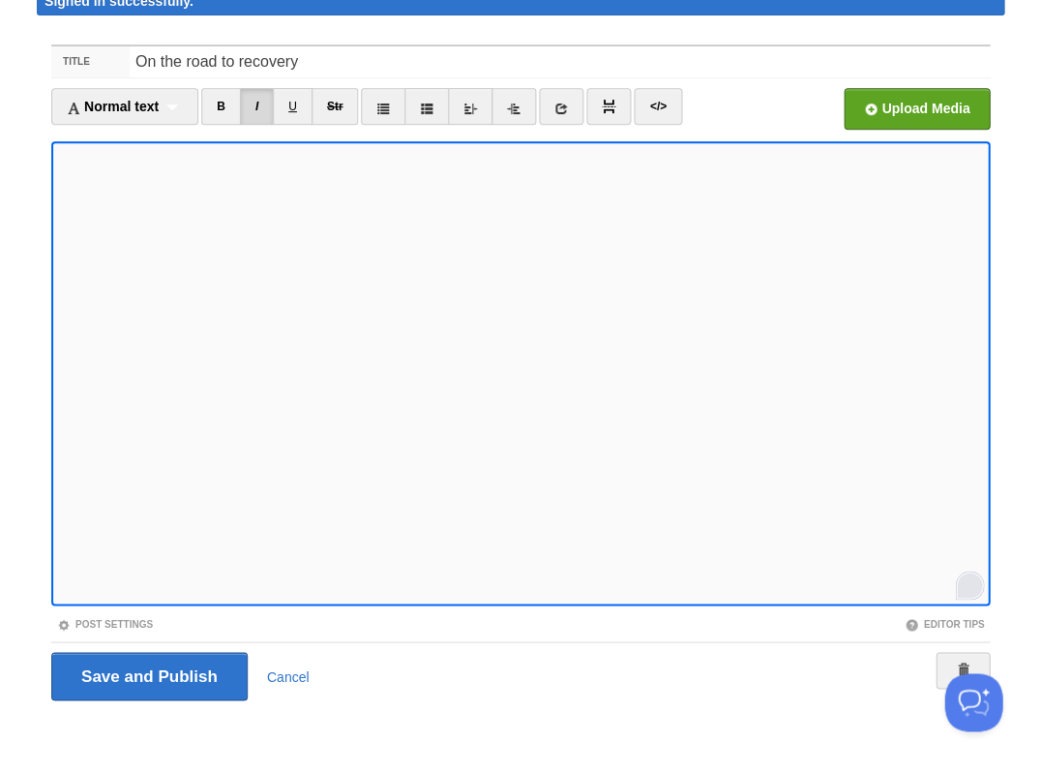
scroll to position [730, 0]
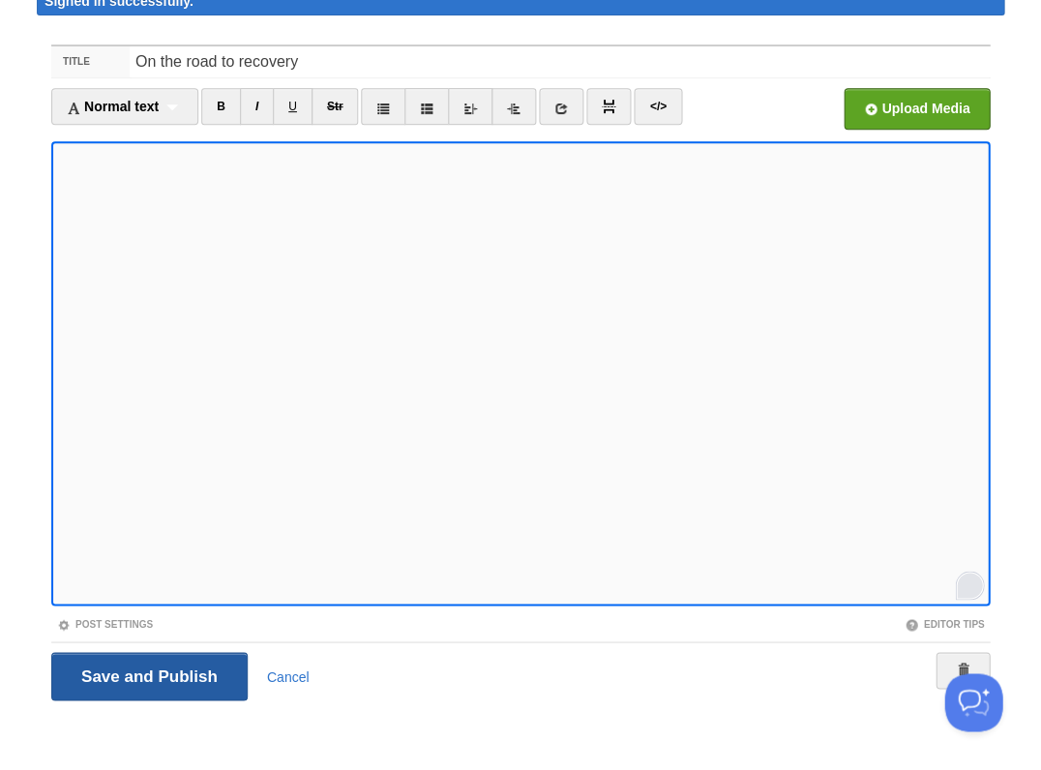
click at [147, 674] on input "Save and Publish" at bounding box center [149, 676] width 196 height 48
